Goal: Task Accomplishment & Management: Manage account settings

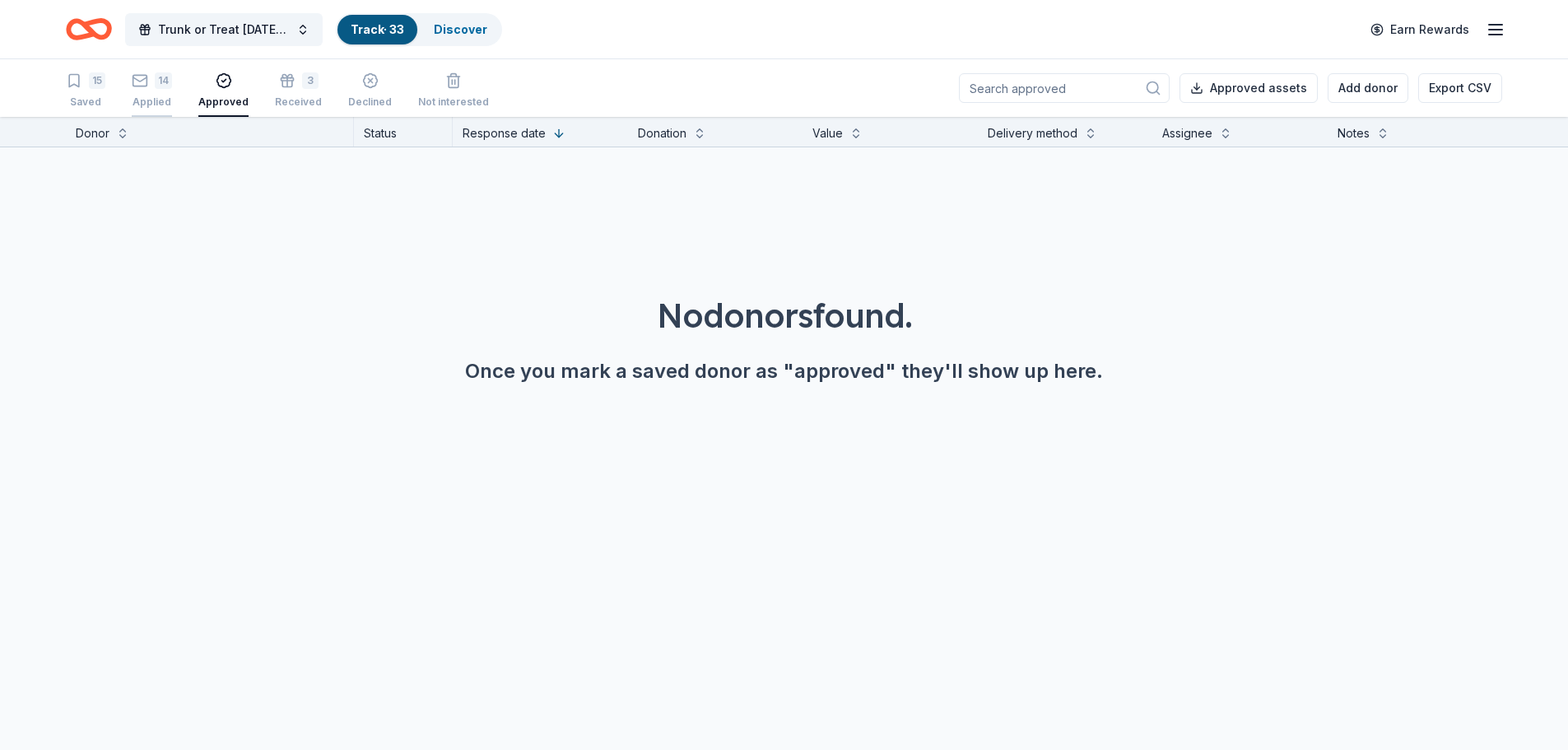
click at [151, 87] on div "14" at bounding box center [152, 80] width 41 height 16
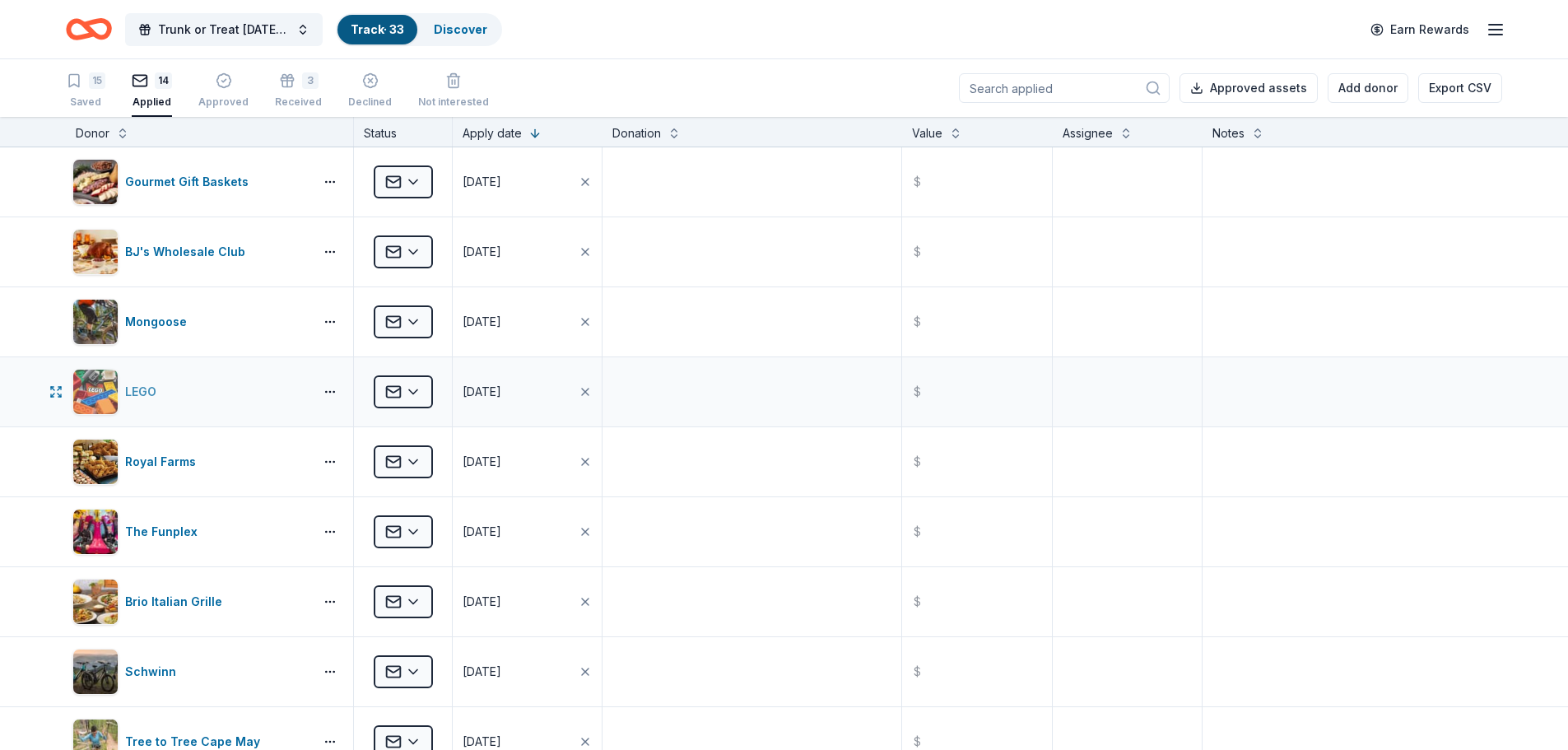
scroll to position [82, 0]
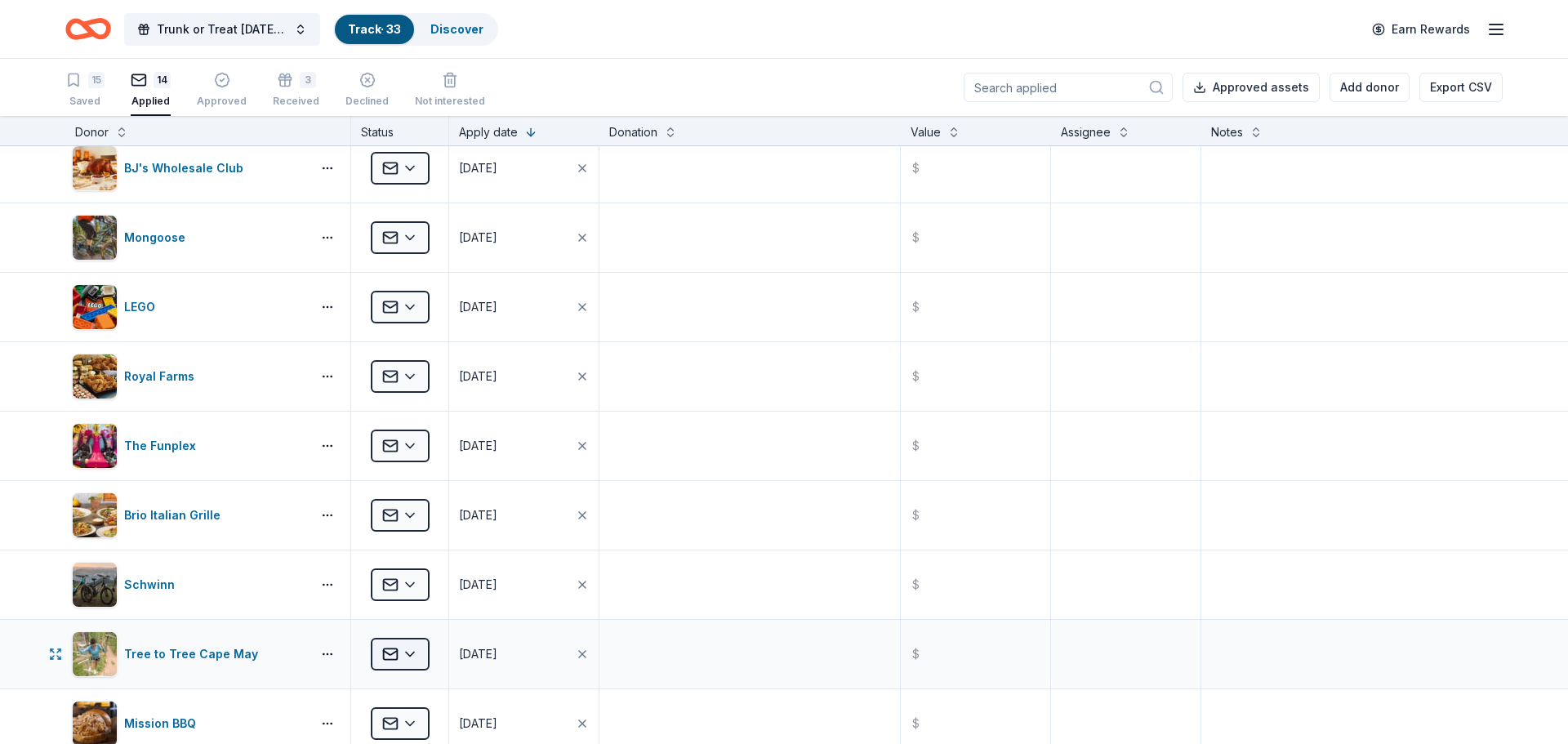
click at [402, 654] on html "Trunk or Treat [DATE] [DATE] Track · 33 Discover Earn Rewards 15 Saved 14 Appli…" at bounding box center [784, 372] width 1568 height 744
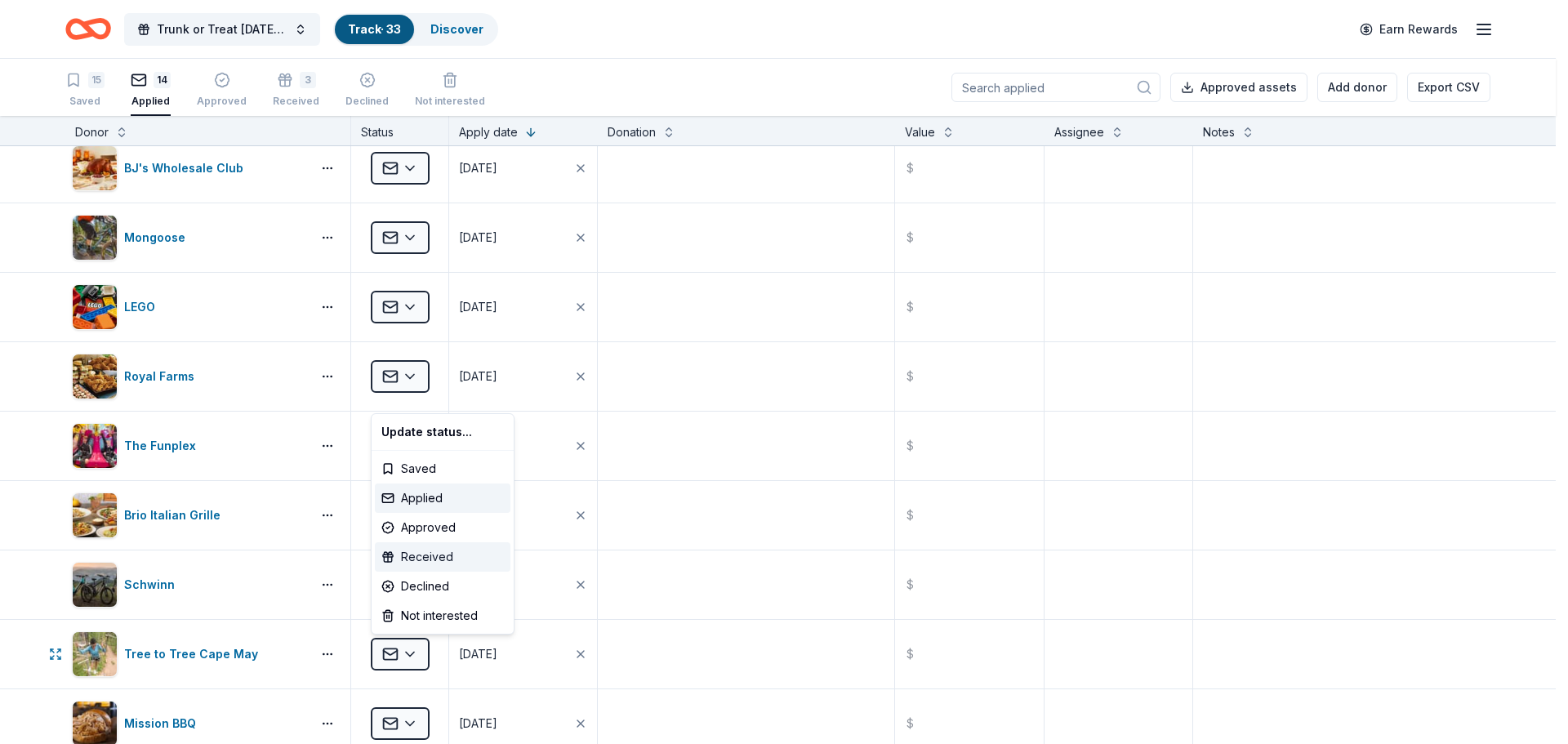
click at [413, 561] on div "Received" at bounding box center [442, 556] width 136 height 29
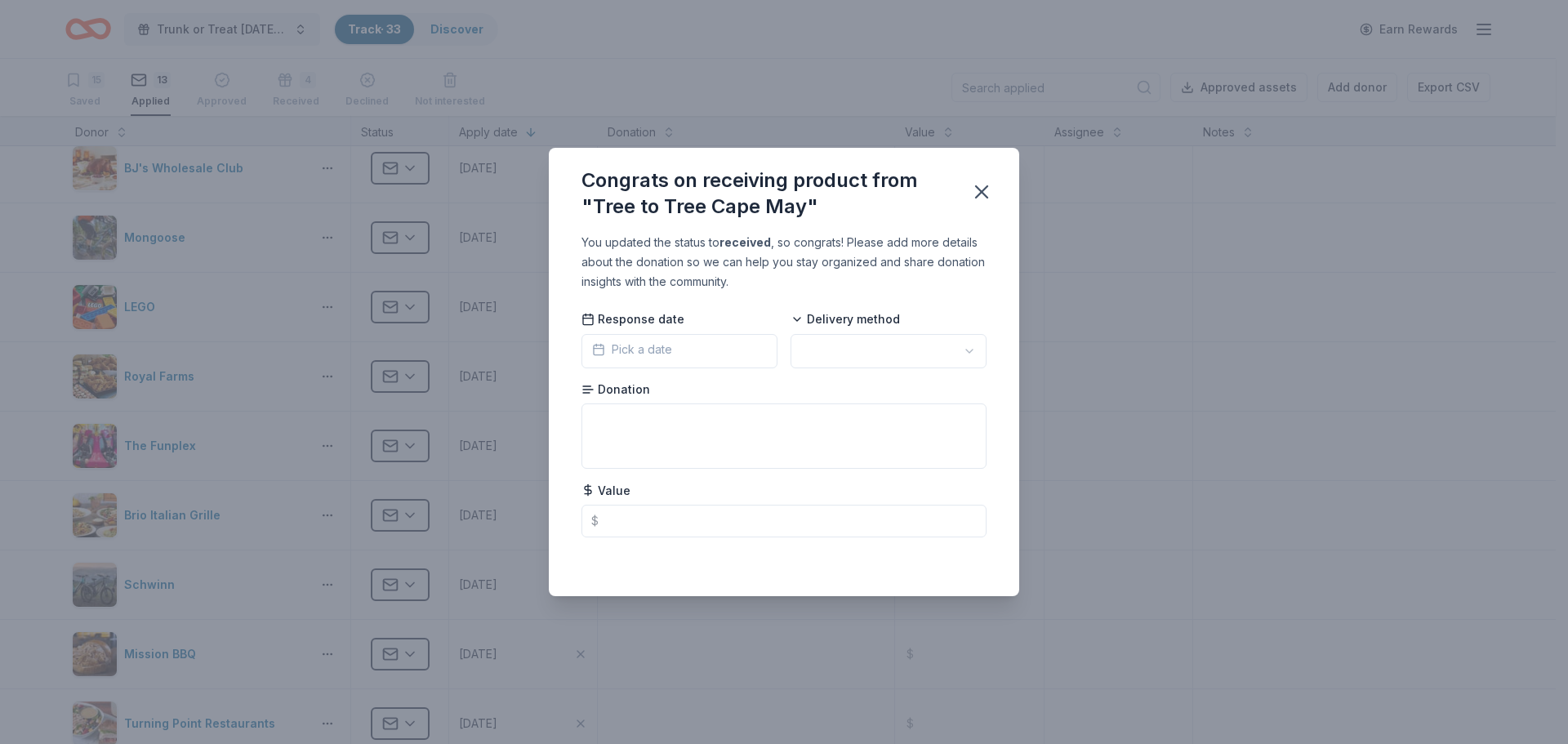
click at [670, 349] on span "Pick a date" at bounding box center [631, 349] width 80 height 20
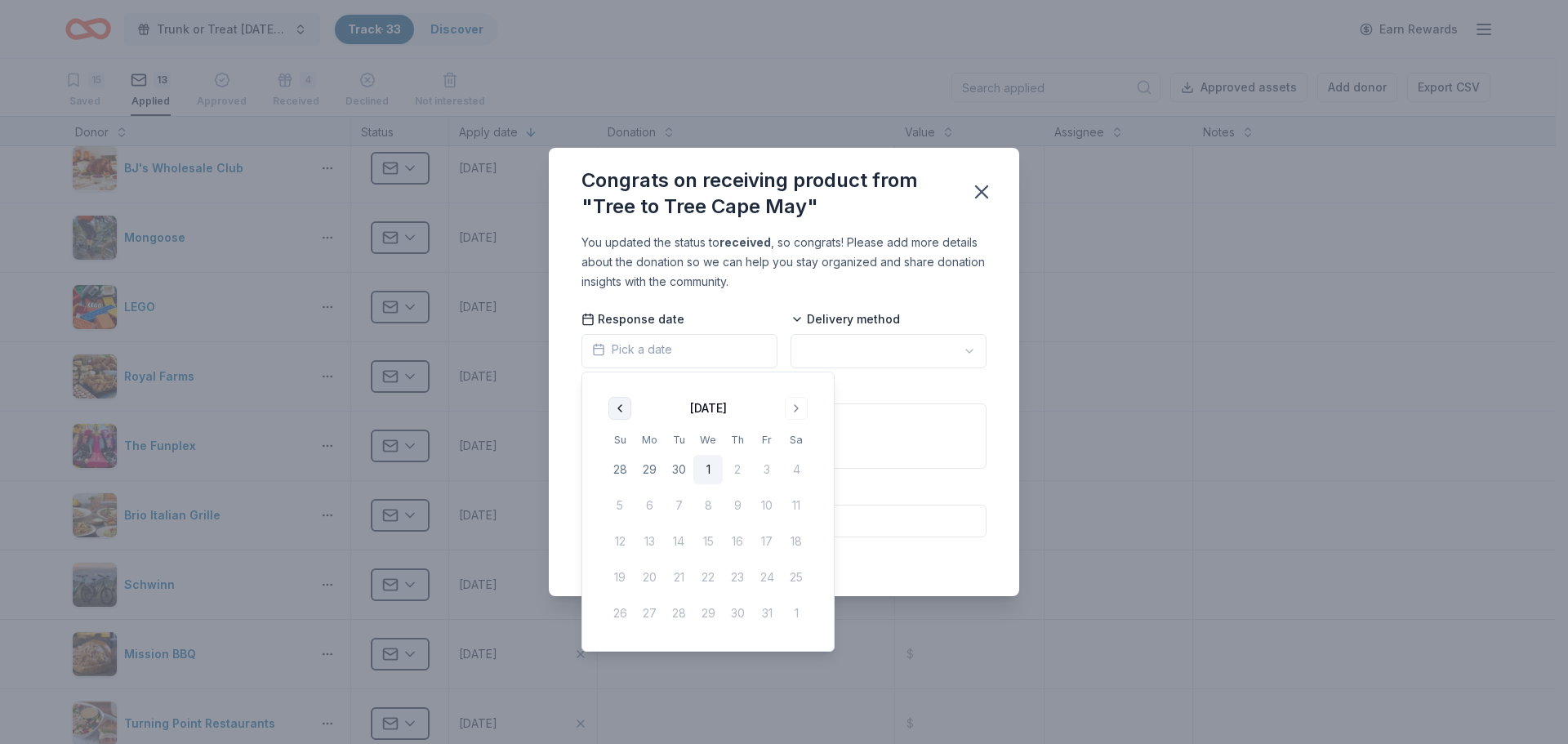
click at [612, 406] on button "Go to previous month" at bounding box center [620, 408] width 22 height 22
click at [617, 582] on button "21" at bounding box center [619, 576] width 29 height 29
click at [823, 356] on html "Trunk or Treat [DATE] [DATE] Track · 33 Discover Earn Rewards 15 Saved 13 Appli…" at bounding box center [784, 372] width 1568 height 744
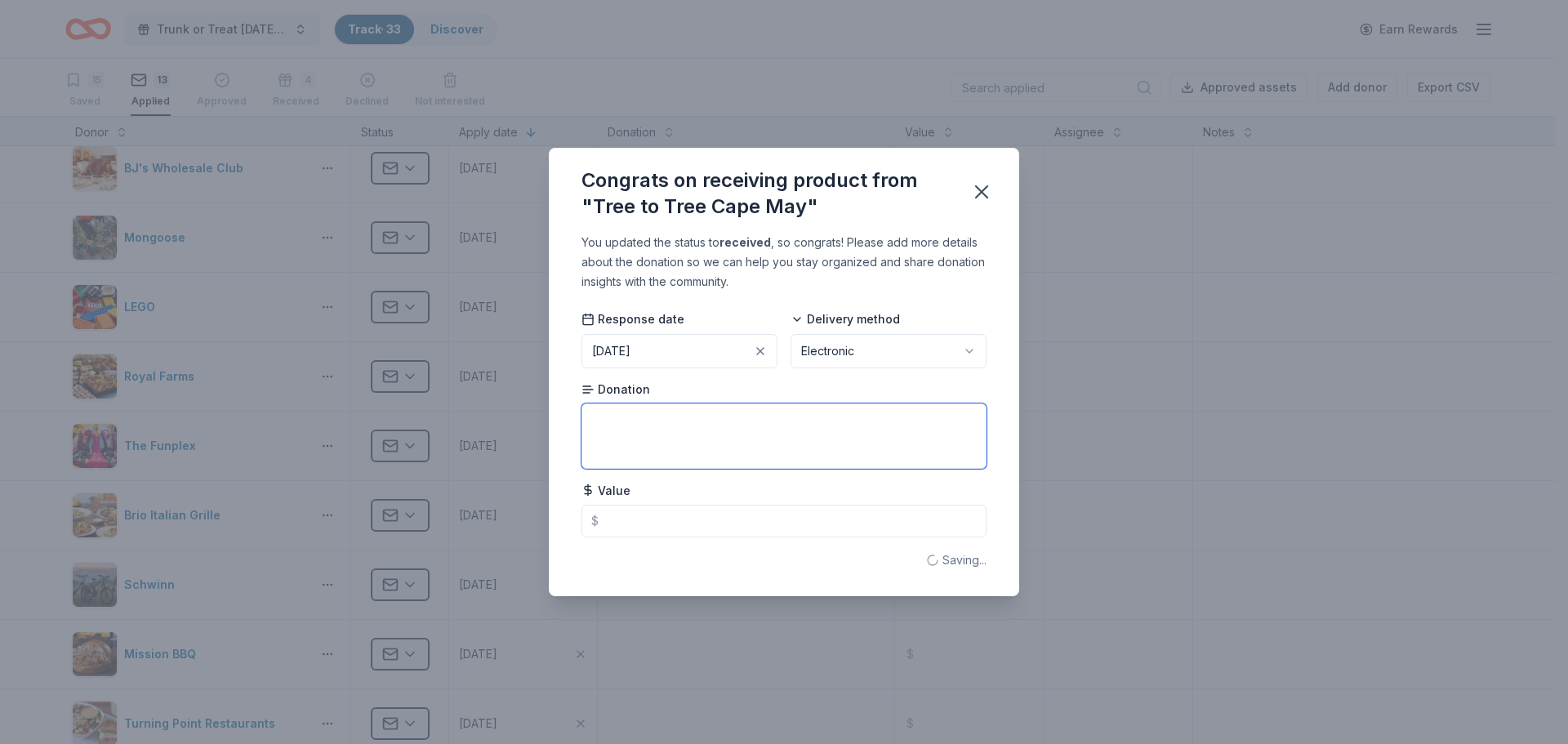
click at [637, 428] on textarea at bounding box center [784, 436] width 405 height 66
type textarea "2 - $60 Gift Cards"
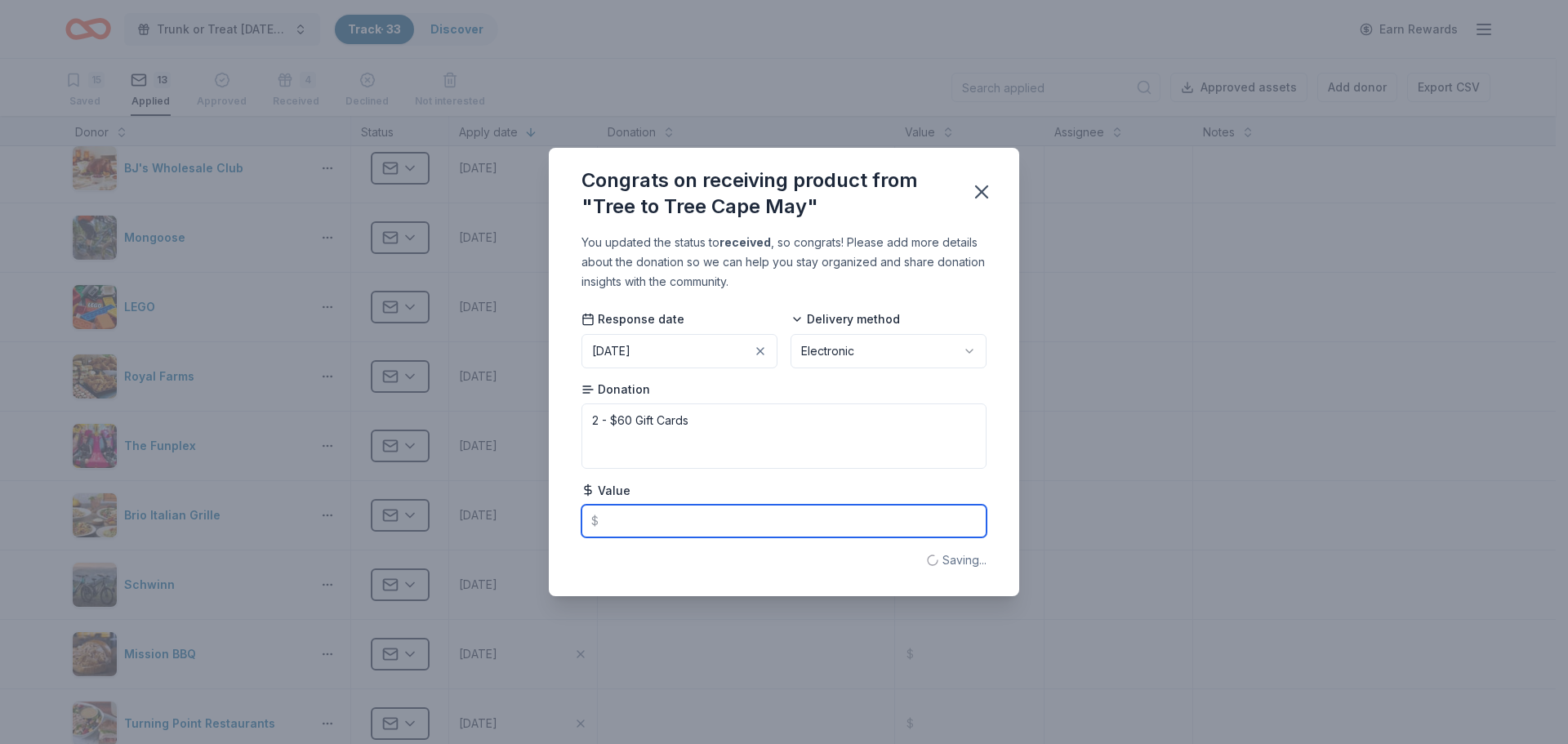
click at [642, 527] on input "text" at bounding box center [784, 520] width 405 height 33
type input "120.00"
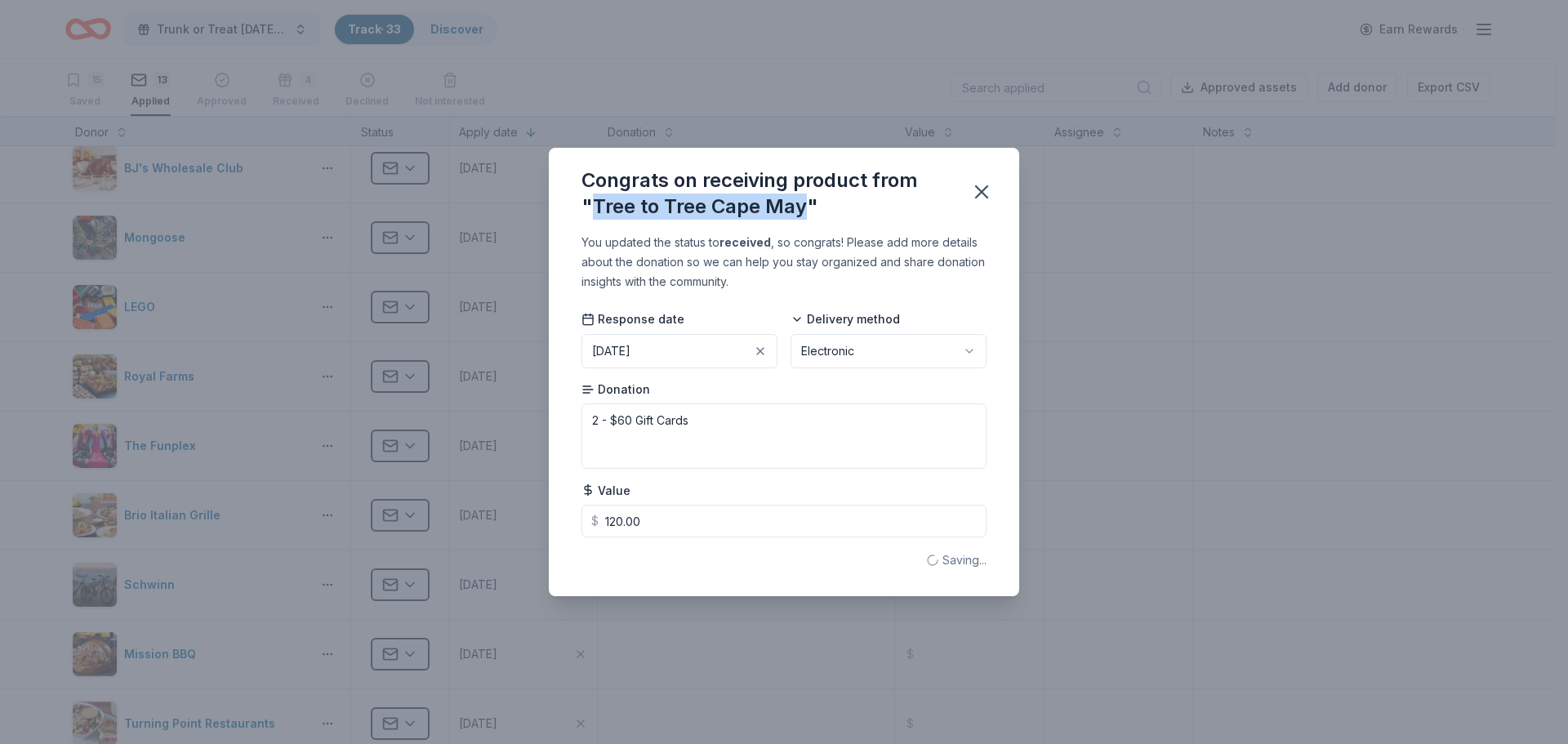
drag, startPoint x: 803, startPoint y: 196, endPoint x: 595, endPoint y: 208, distance: 208.3
click at [595, 208] on div "Congrats on receiving product from "Tree to Tree Cape May"" at bounding box center [766, 194] width 369 height 52
copy div "Tree to Tree Cape May"
click at [984, 188] on icon "button" at bounding box center [981, 192] width 22 height 22
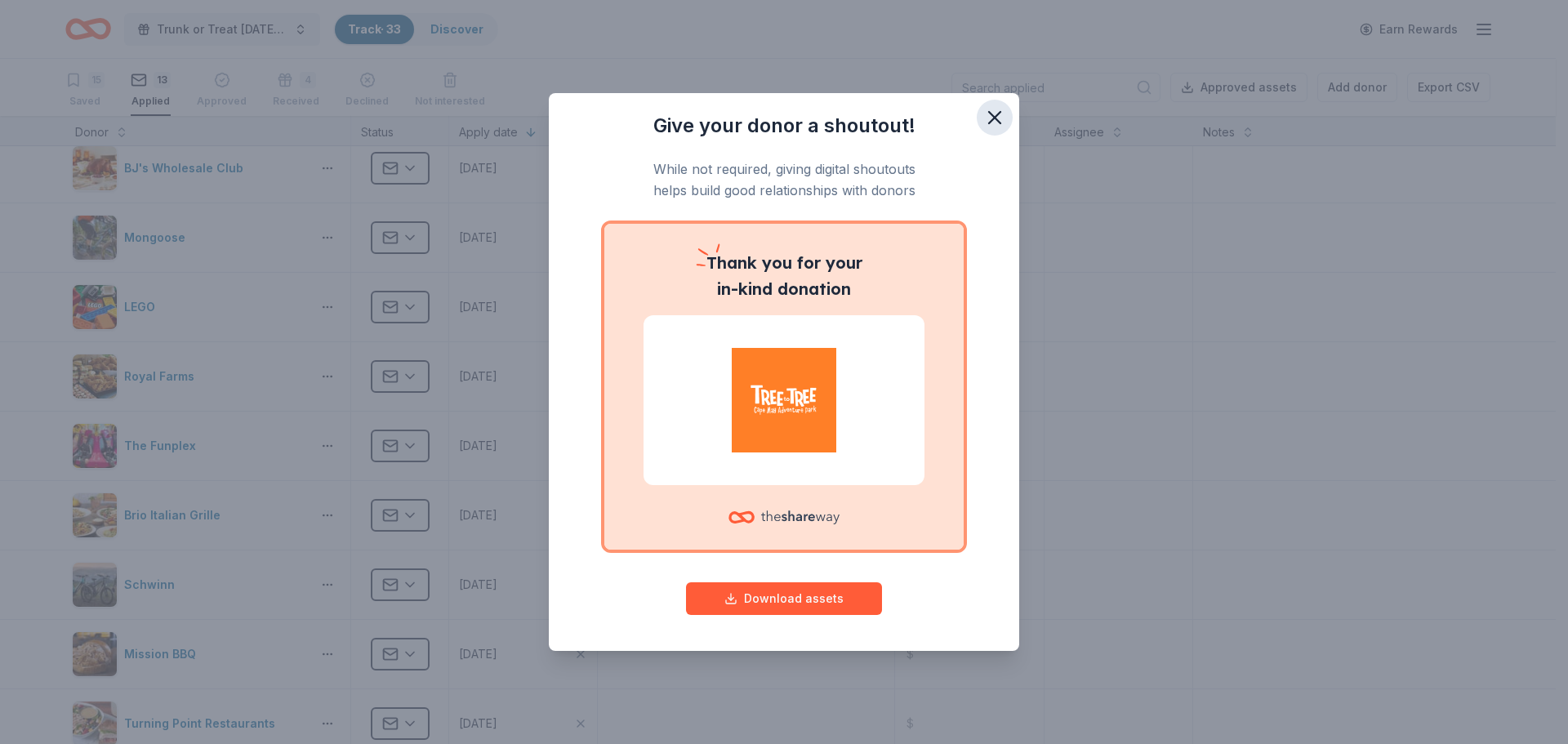
click at [999, 127] on icon "button" at bounding box center [994, 117] width 22 height 22
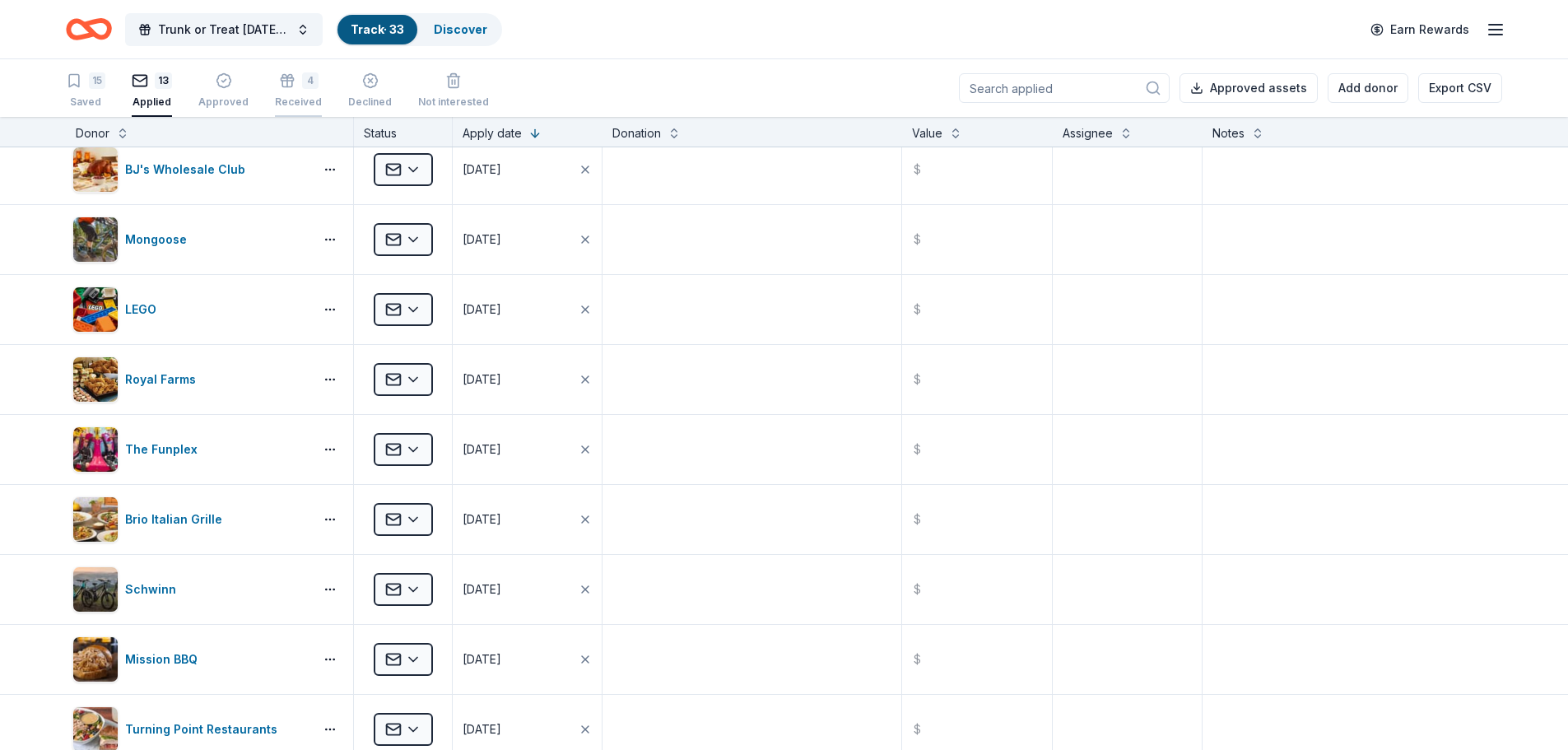
click at [279, 80] on icon "button" at bounding box center [287, 71] width 16 height 16
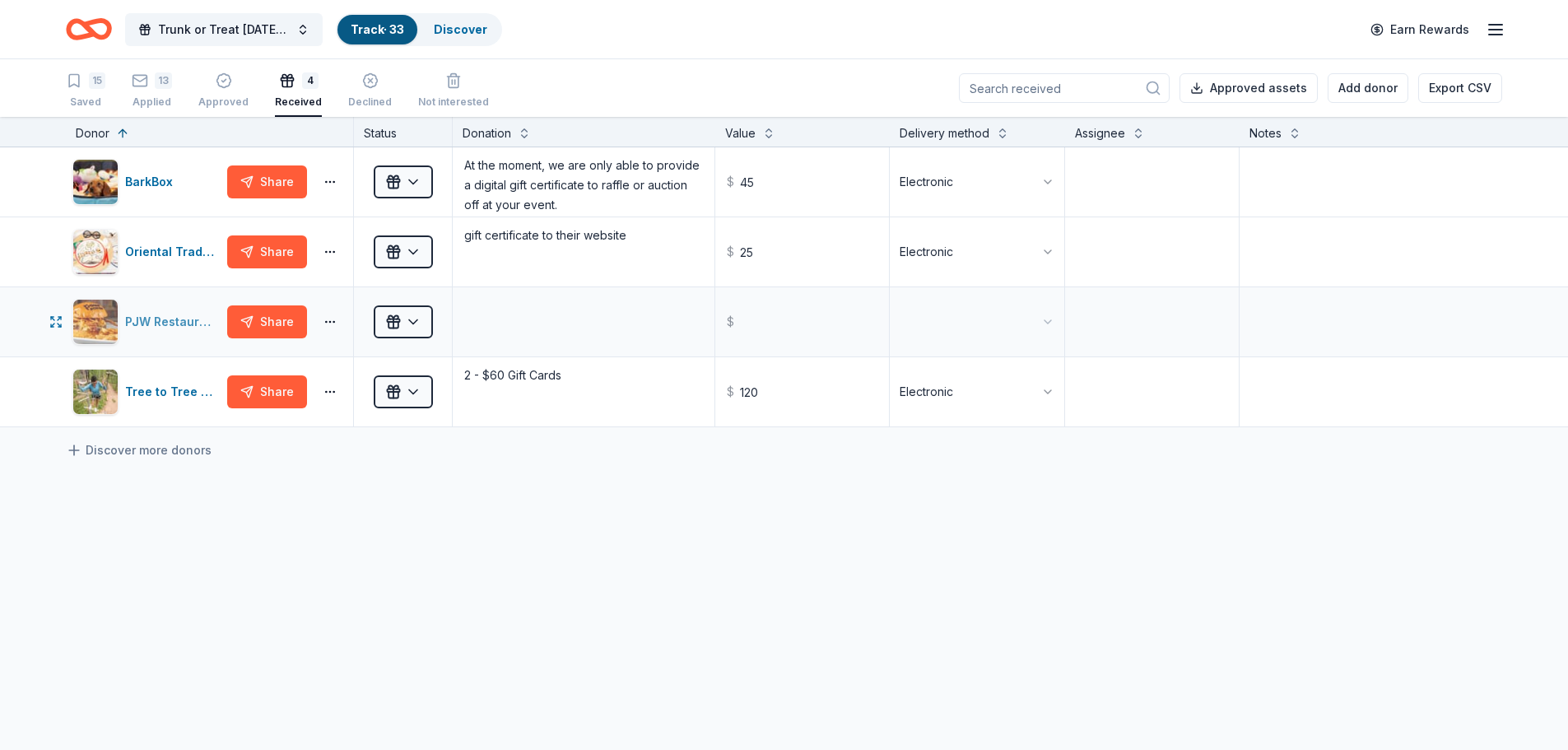
click at [187, 319] on div "PJW Restaurant Group" at bounding box center [173, 322] width 95 height 20
click at [162, 83] on div "13" at bounding box center [163, 80] width 17 height 16
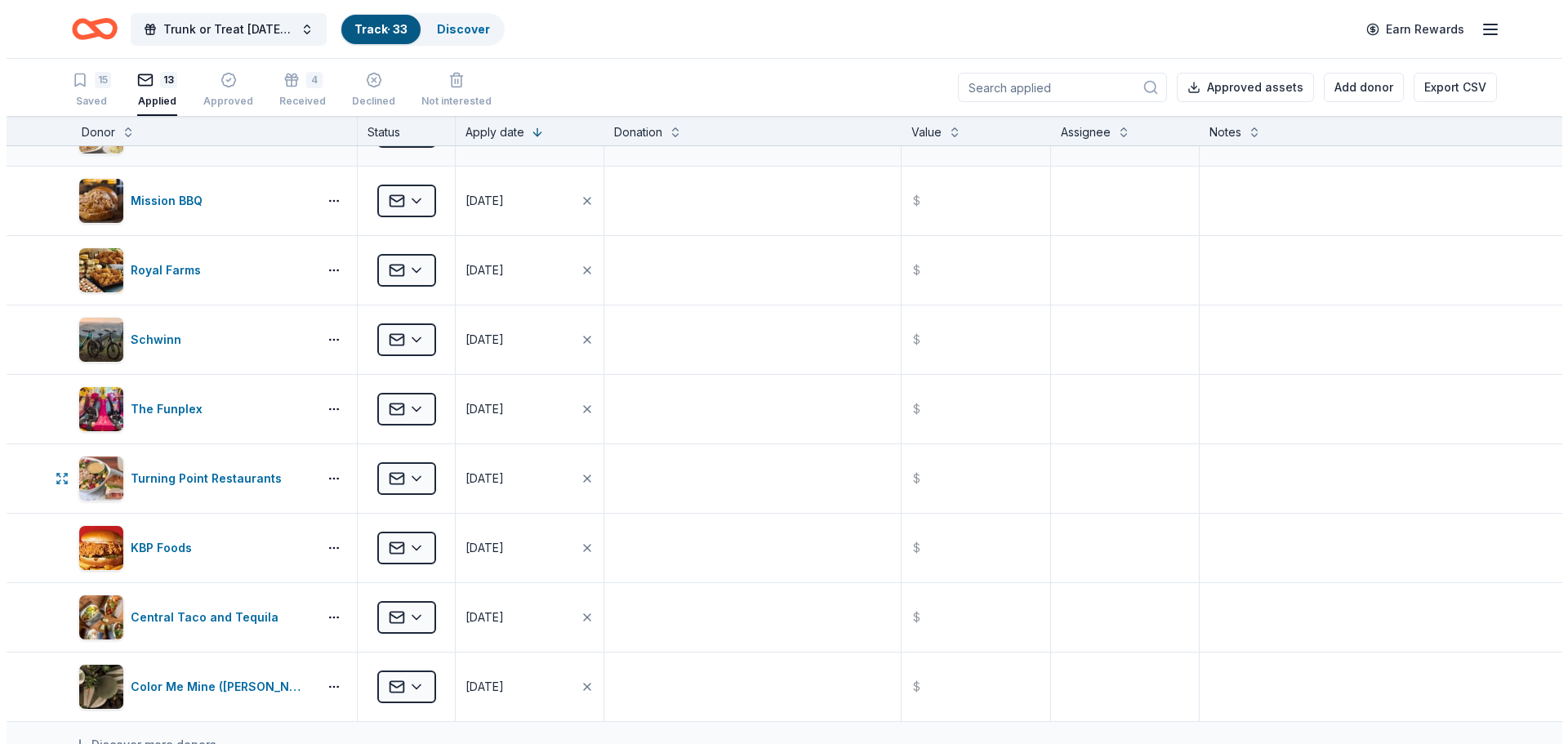
scroll to position [408, 0]
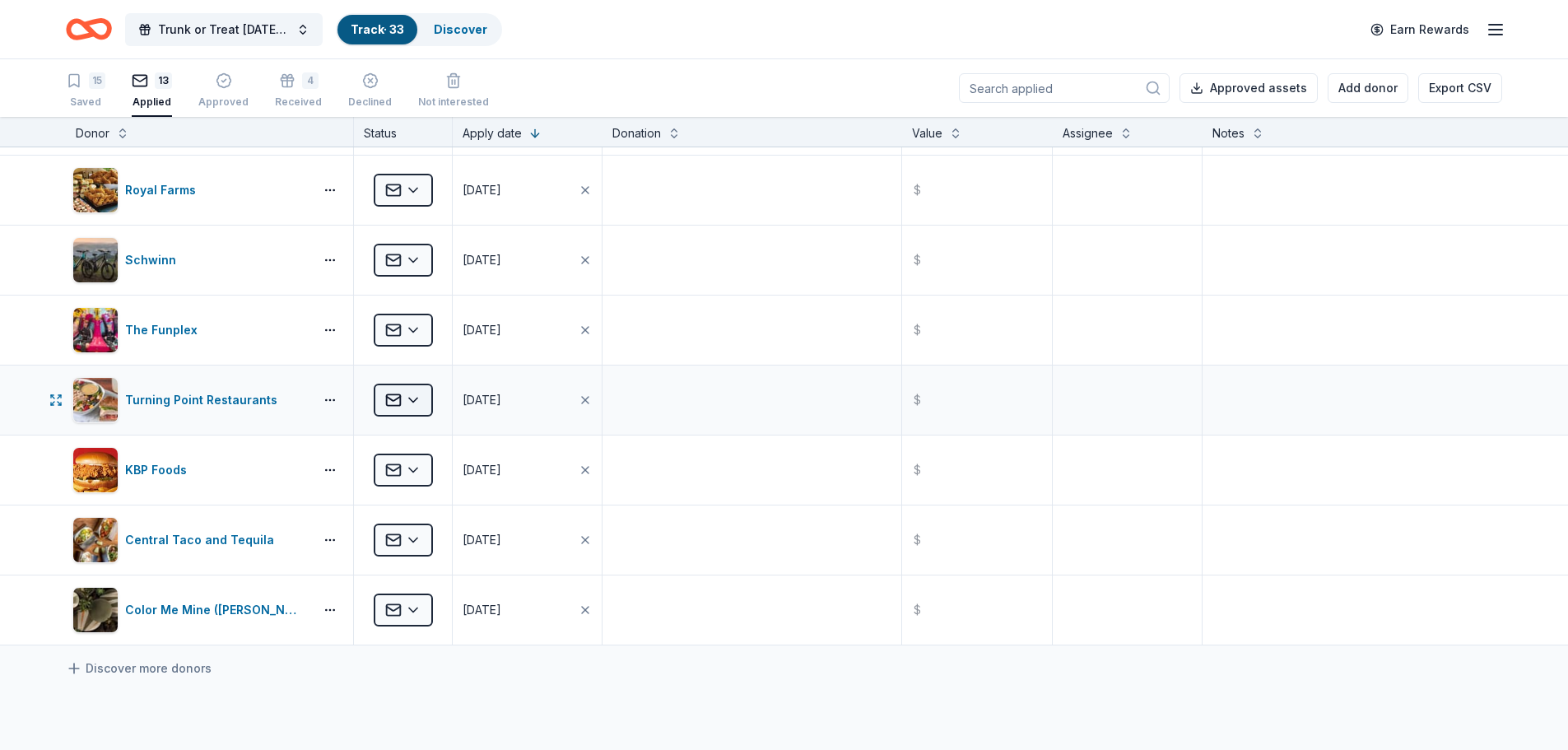
click at [409, 394] on html "Trunk or Treat [DATE] [DATE] Track · 33 Discover Earn Rewards 15 Saved 13 Appli…" at bounding box center [784, 375] width 1568 height 750
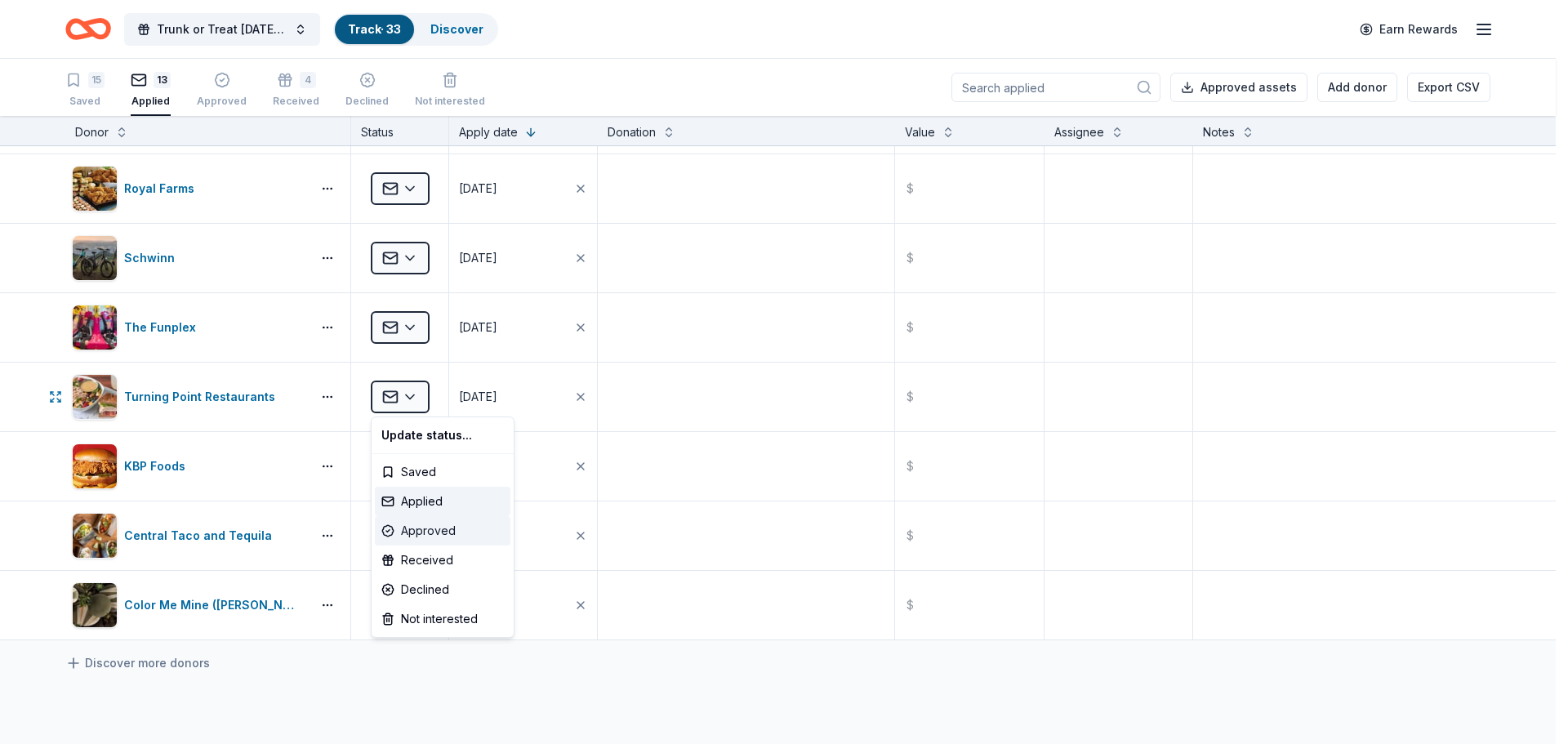
click at [420, 524] on div "Approved" at bounding box center [442, 530] width 136 height 29
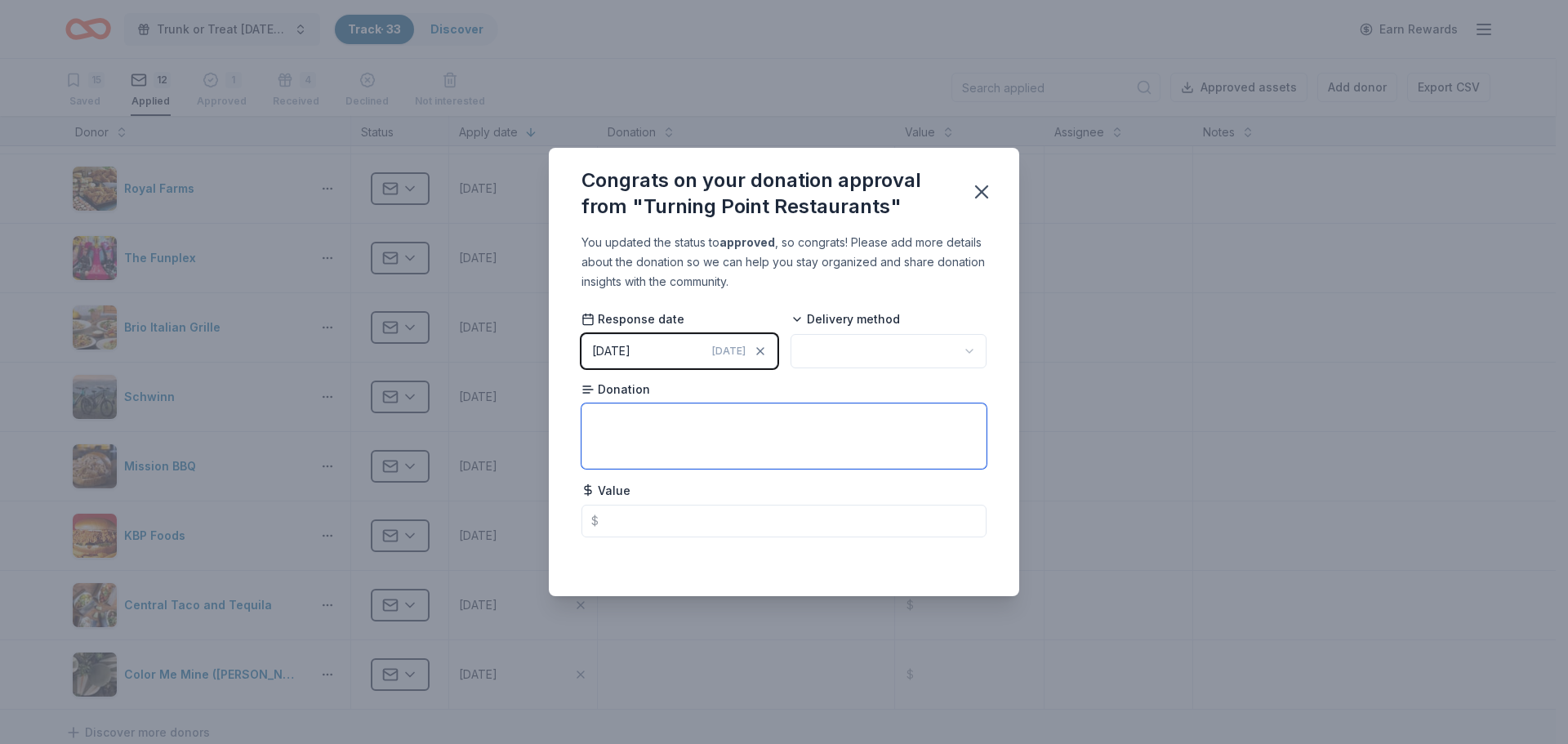
click at [656, 414] on textarea at bounding box center [784, 436] width 405 height 66
click at [637, 518] on input "text" at bounding box center [784, 520] width 405 height 33
click at [657, 426] on textarea at bounding box center [784, 436] width 405 height 66
type textarea "4 - $40 coupons"
click at [953, 348] on html "Trunk or Treat [DATE] [DATE] Track · 33 Discover Earn Rewards 15 Saved 12 Appli…" at bounding box center [784, 372] width 1568 height 744
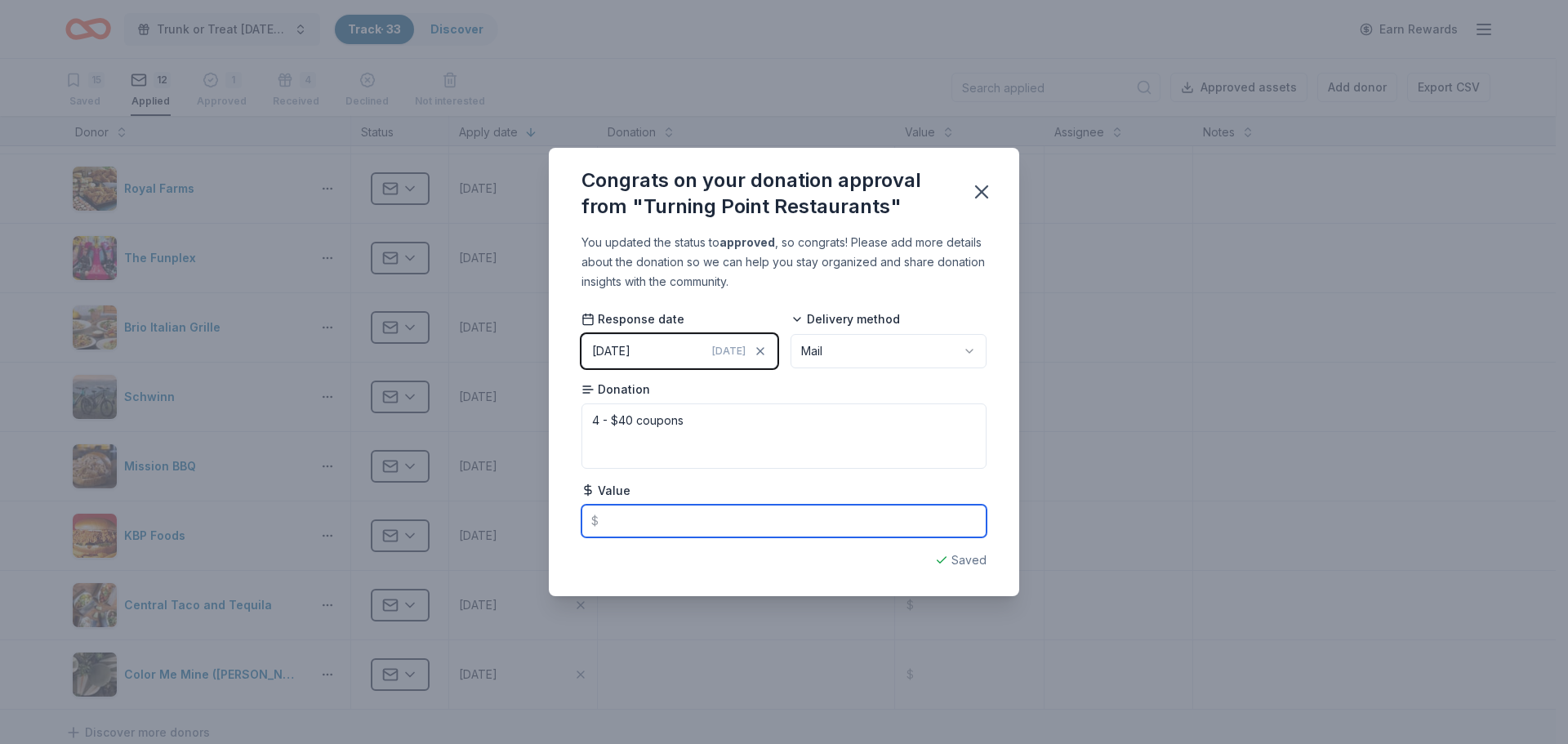
click at [687, 511] on input "text" at bounding box center [784, 520] width 405 height 33
type input "160.00"
click at [976, 188] on icon "button" at bounding box center [981, 192] width 22 height 22
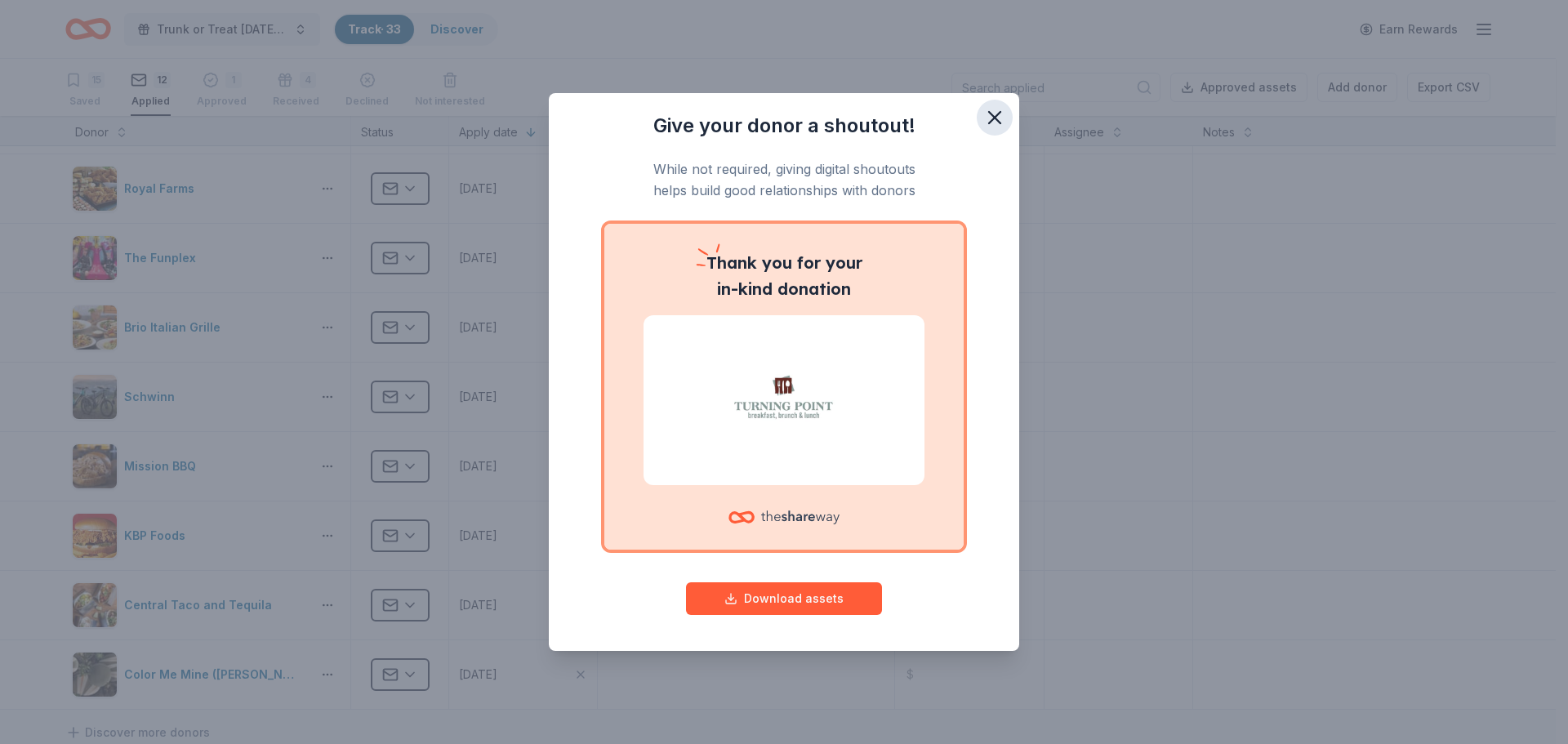
click at [997, 124] on icon "button" at bounding box center [994, 117] width 22 height 22
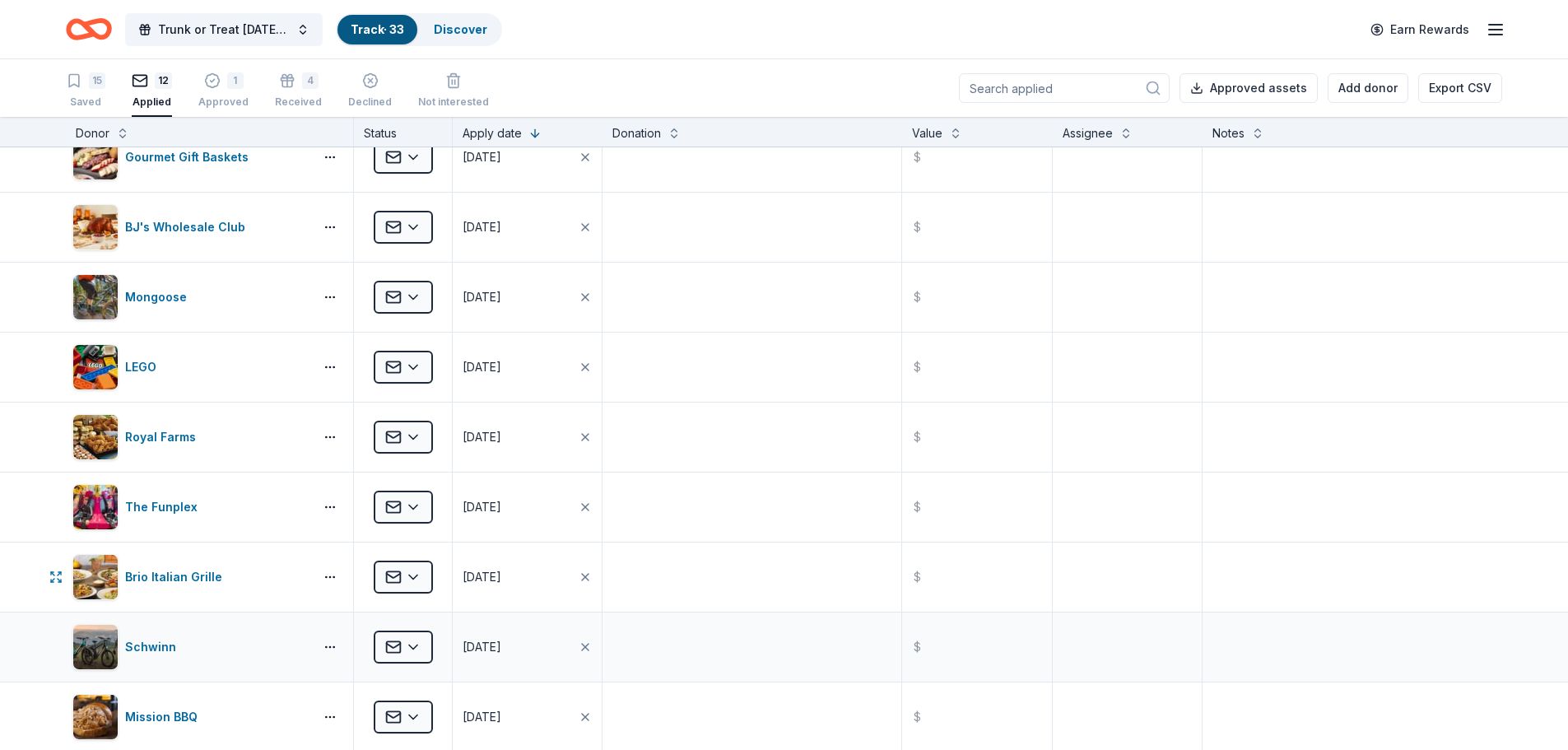
scroll to position [0, 0]
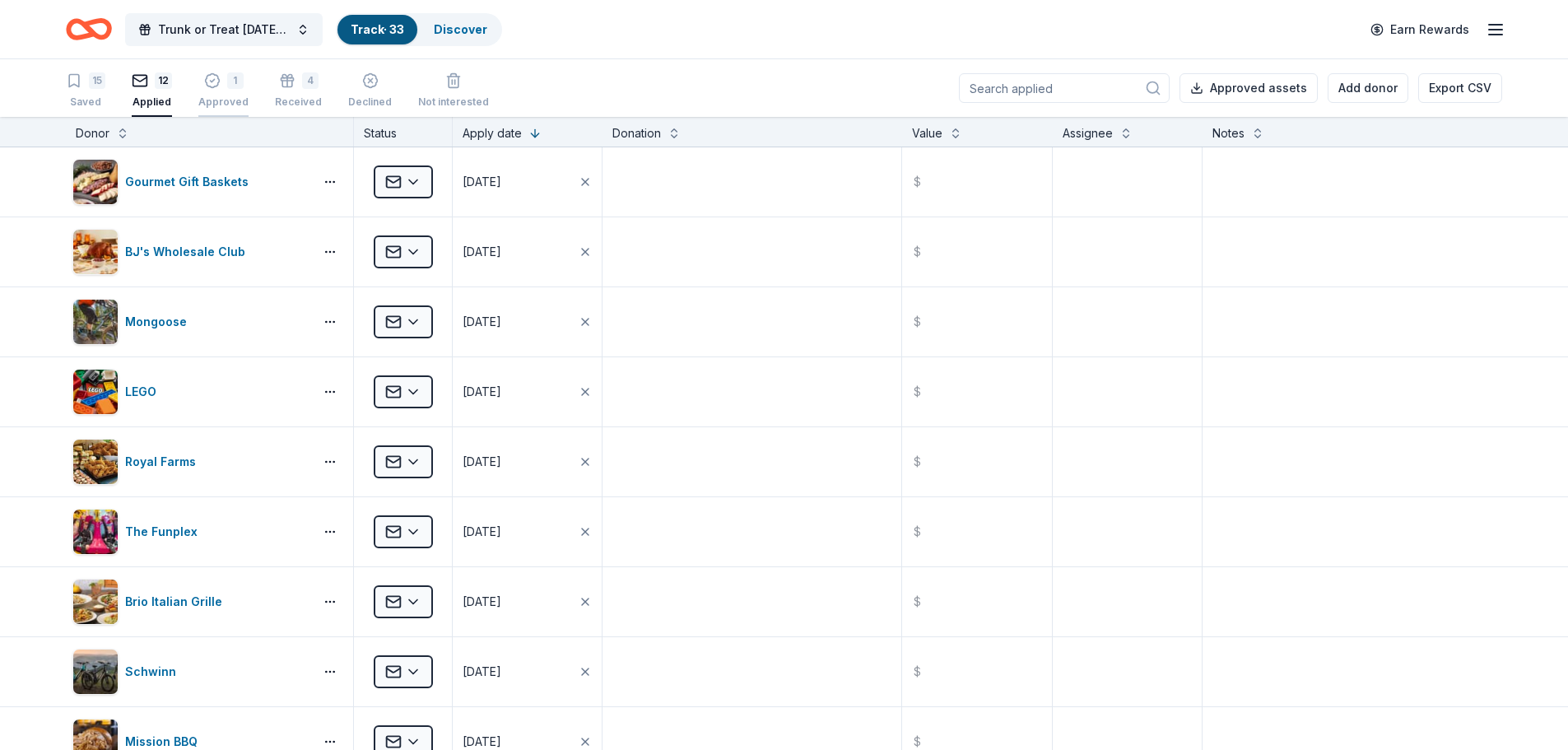
click at [230, 80] on div "1" at bounding box center [235, 71] width 16 height 16
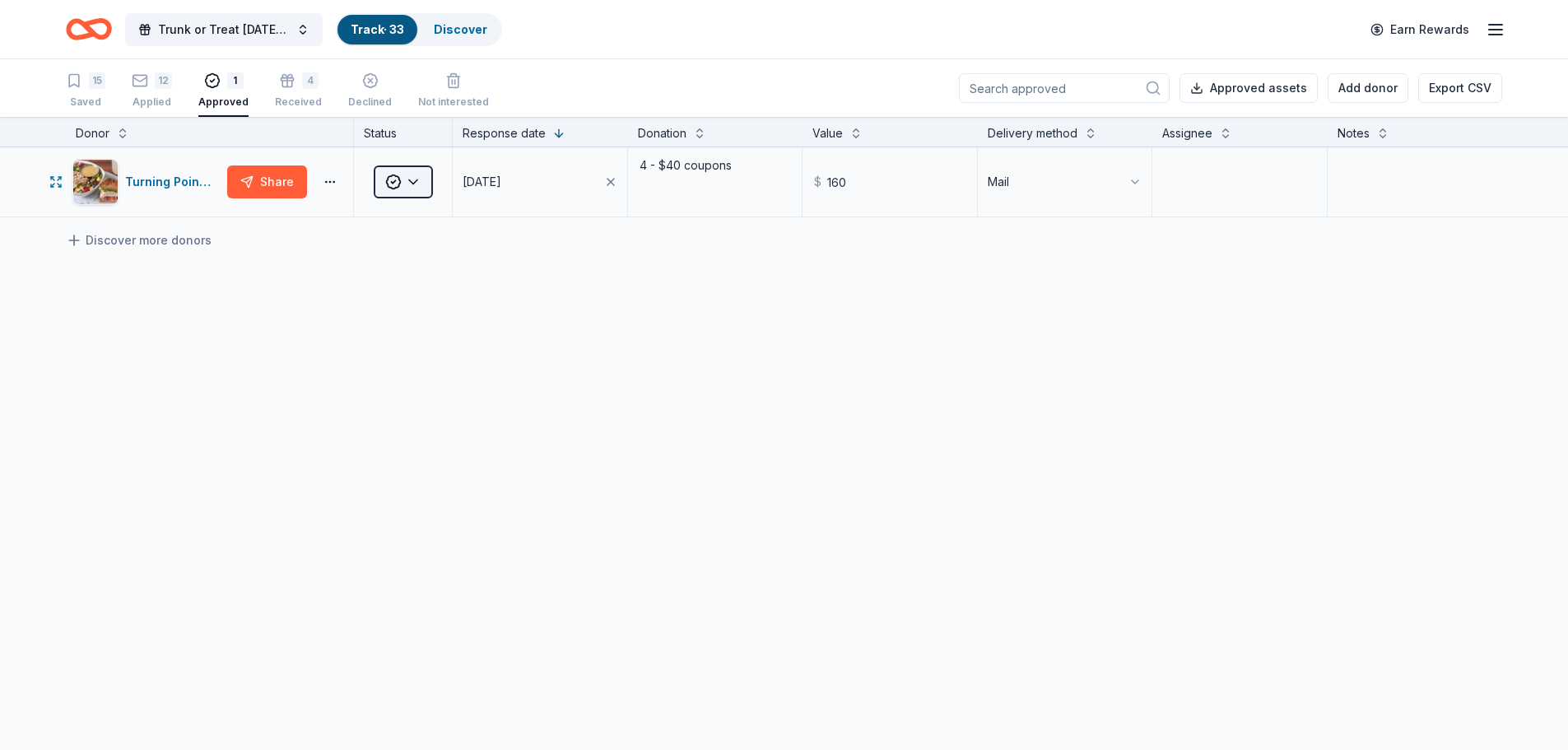
click at [416, 173] on html "Trunk or Treat [DATE] [DATE] Track · 33 Discover Earn Rewards 15 Saved 12 Appli…" at bounding box center [784, 375] width 1568 height 750
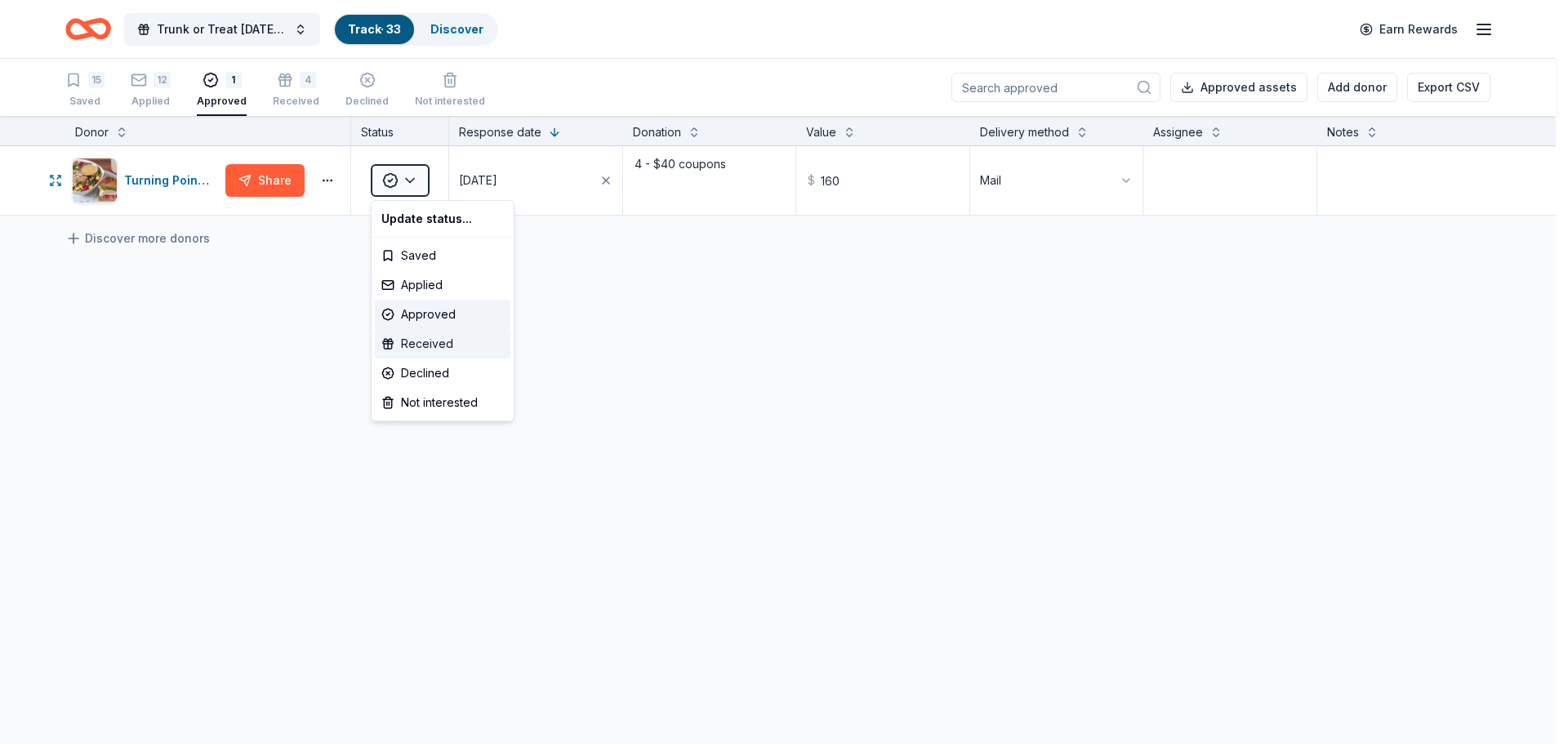
click at [432, 342] on div "Received" at bounding box center [442, 343] width 136 height 29
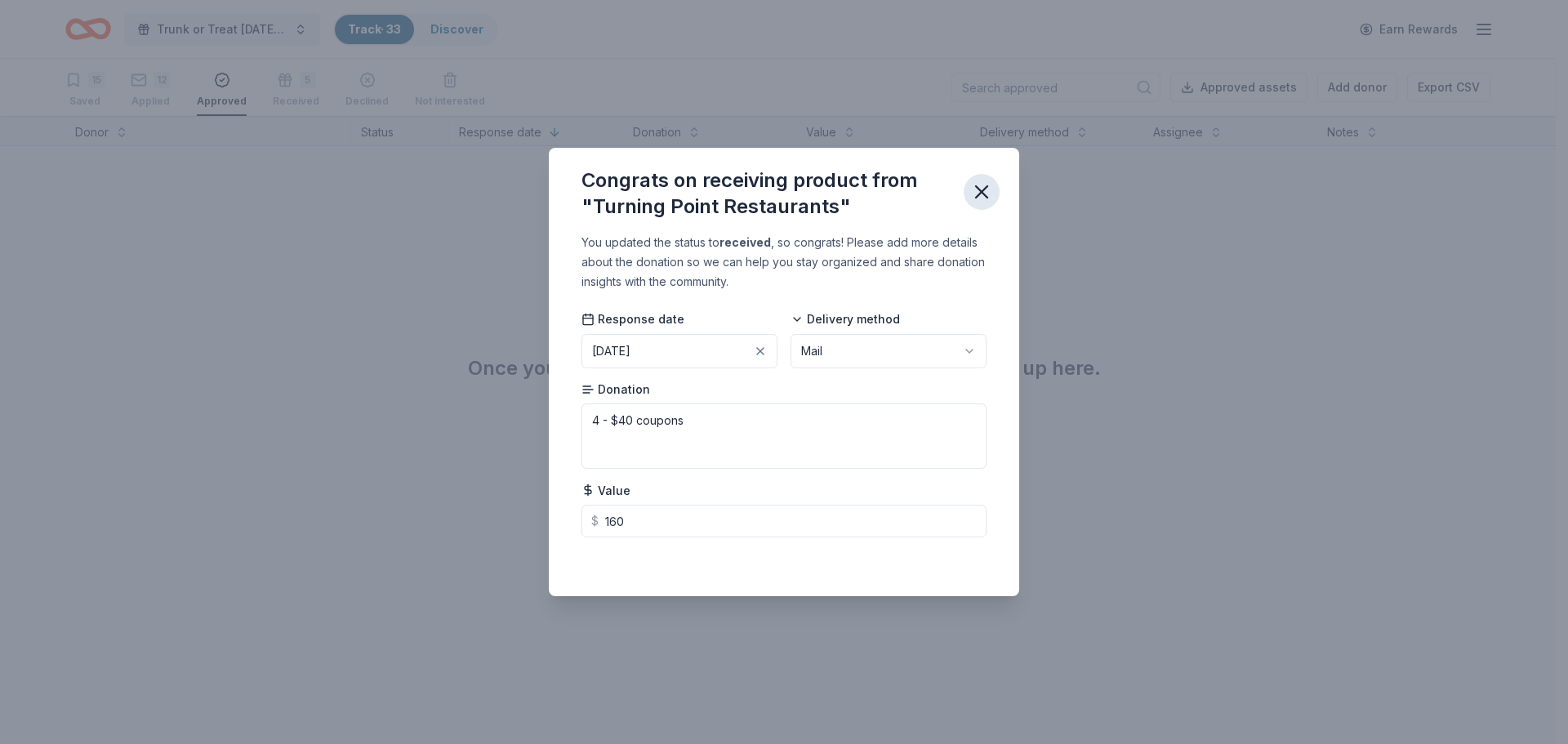
click at [985, 187] on icon "button" at bounding box center [981, 192] width 22 height 22
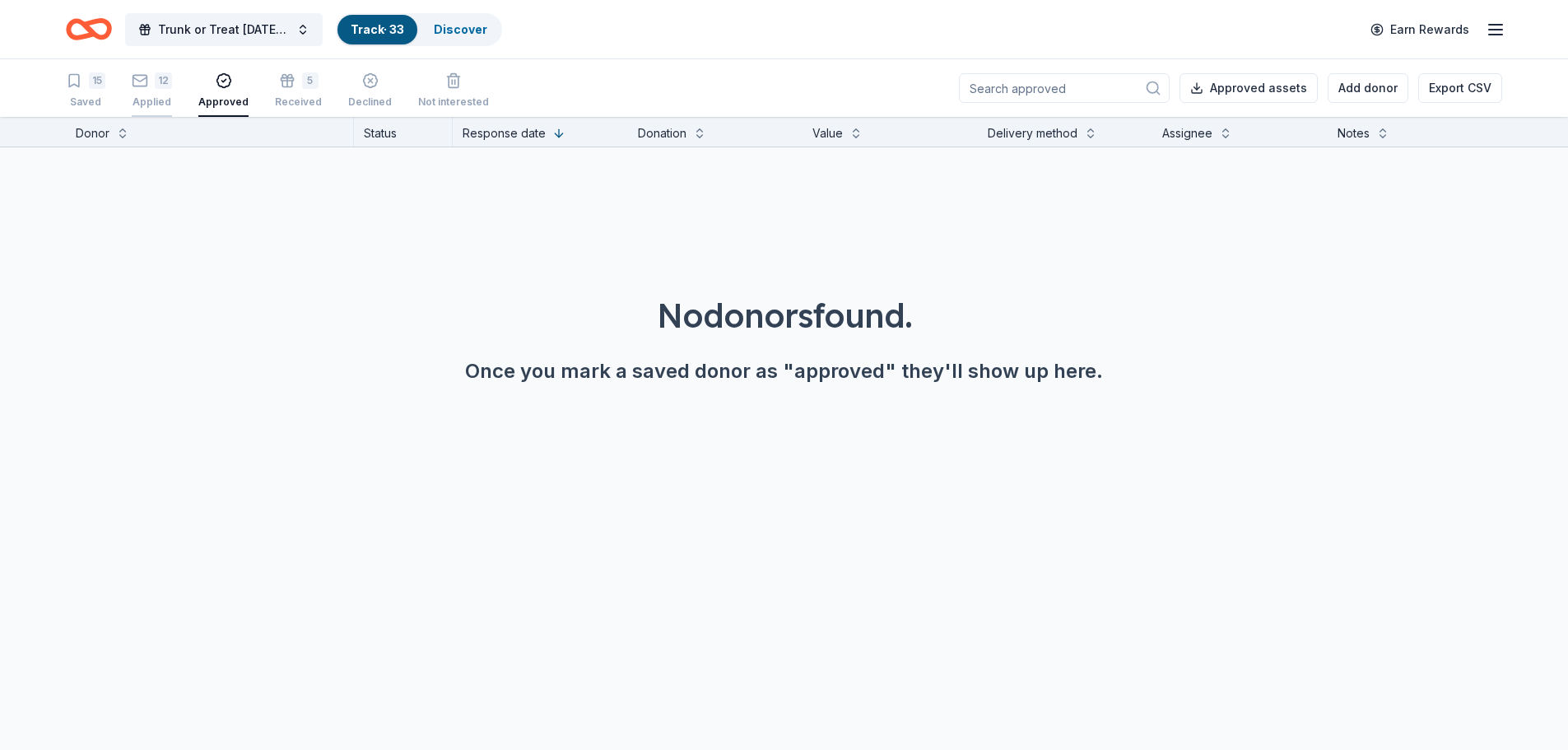
click at [139, 80] on icon "button" at bounding box center [140, 79] width 14 height 4
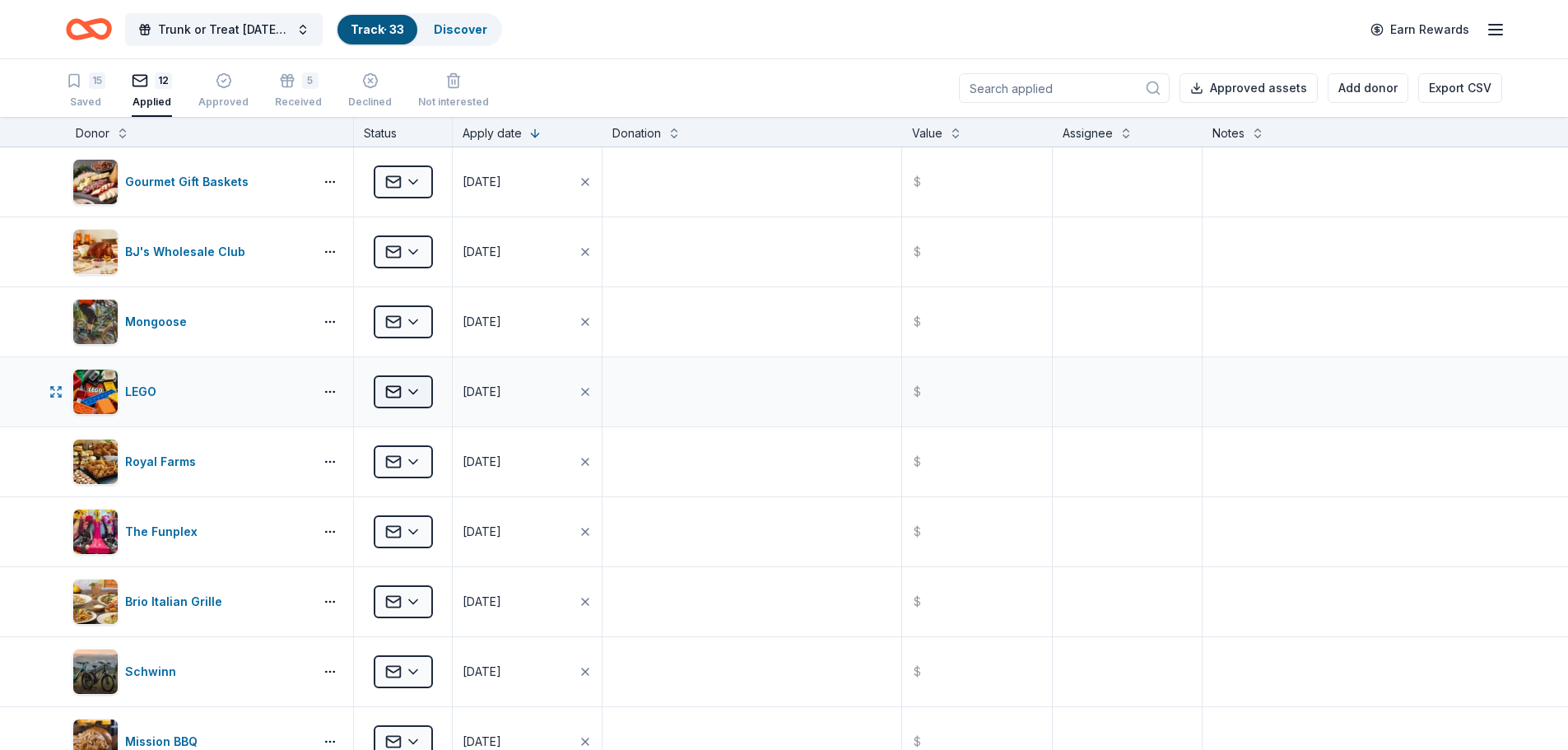
click at [412, 388] on html "Trunk or Treat [DATE] [DATE] Track · 33 Discover Earn Rewards 15 Saved 12 Appli…" at bounding box center [784, 375] width 1568 height 750
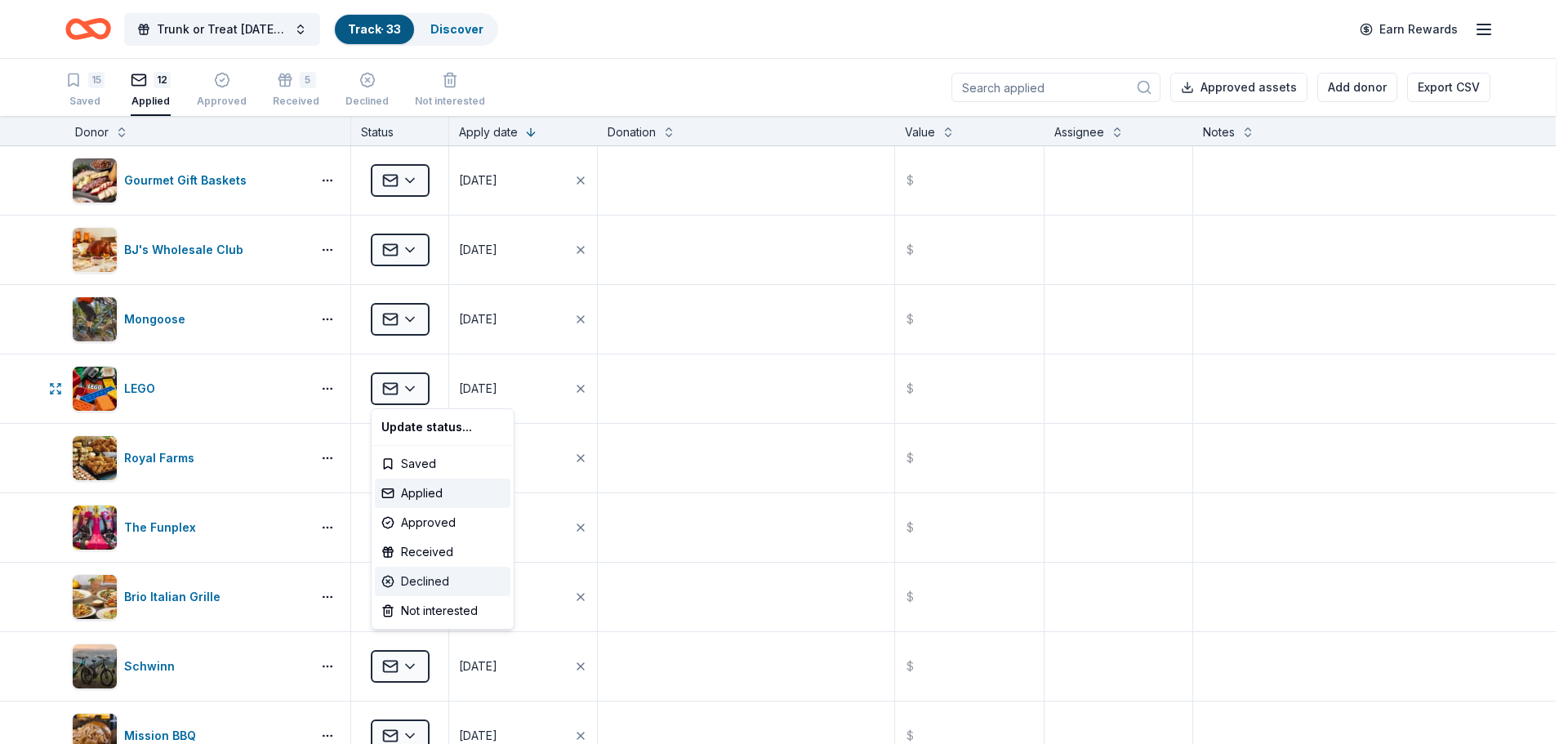
click at [423, 585] on div "Declined" at bounding box center [442, 580] width 136 height 29
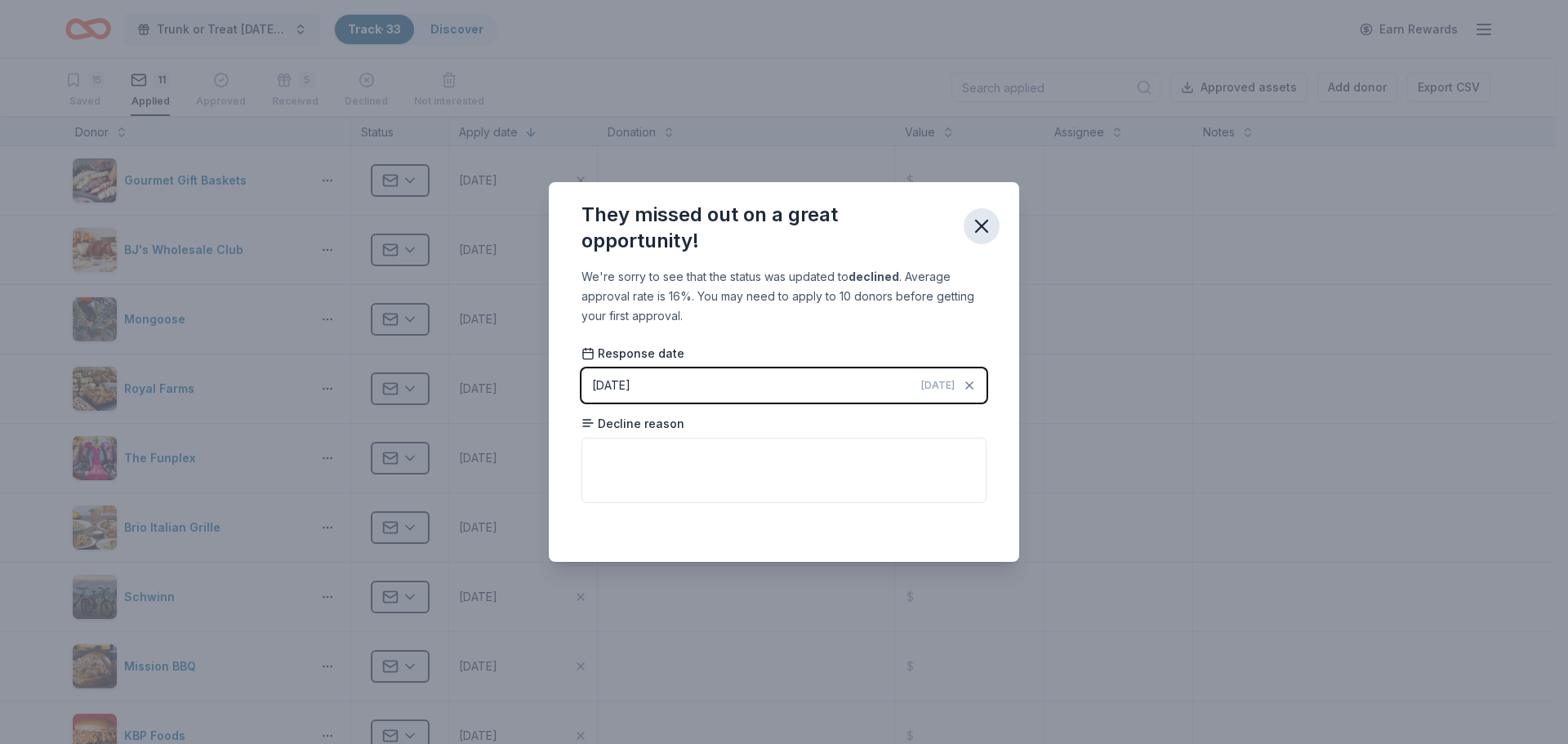
click at [993, 228] on button "button" at bounding box center [981, 226] width 36 height 36
